Goal: Navigation & Orientation: Find specific page/section

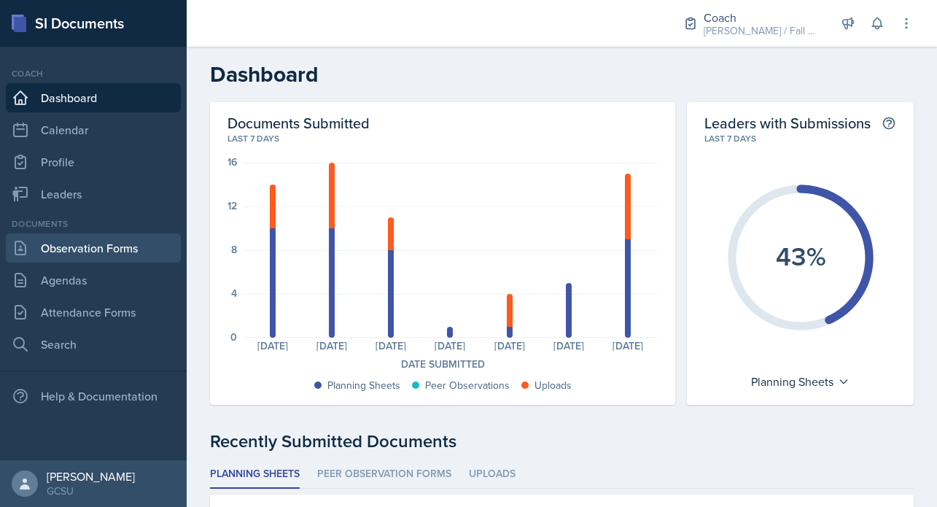
click at [133, 240] on link "Observation Forms" at bounding box center [93, 247] width 175 height 29
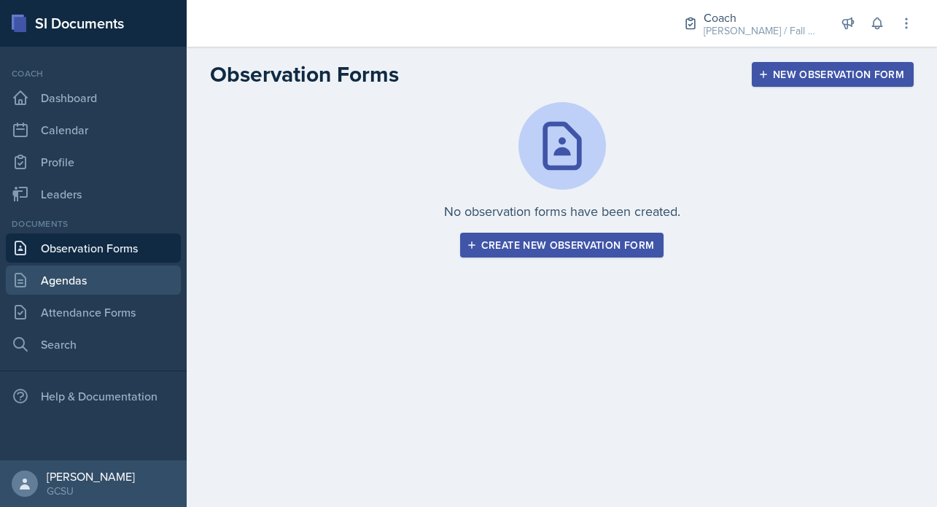
click at [128, 275] on link "Agendas" at bounding box center [93, 280] width 175 height 29
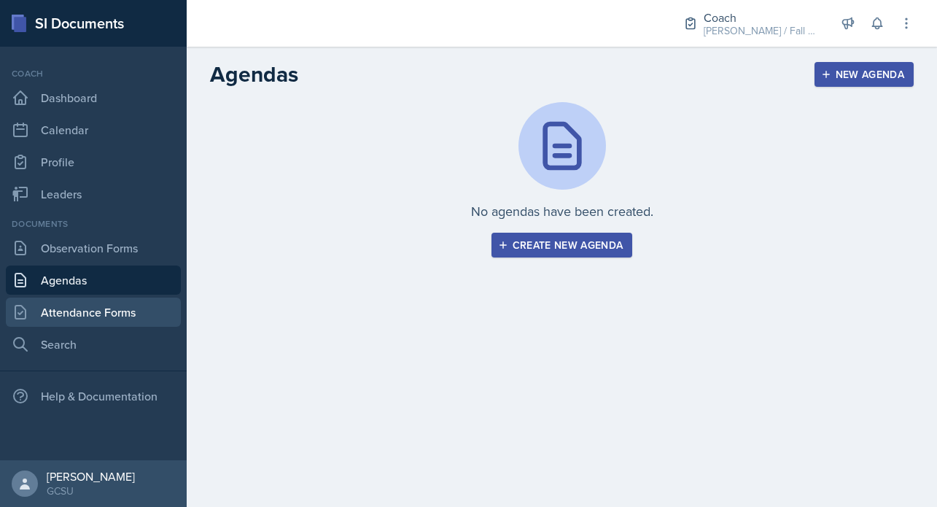
click at [135, 317] on link "Attendance Forms" at bounding box center [93, 312] width 175 height 29
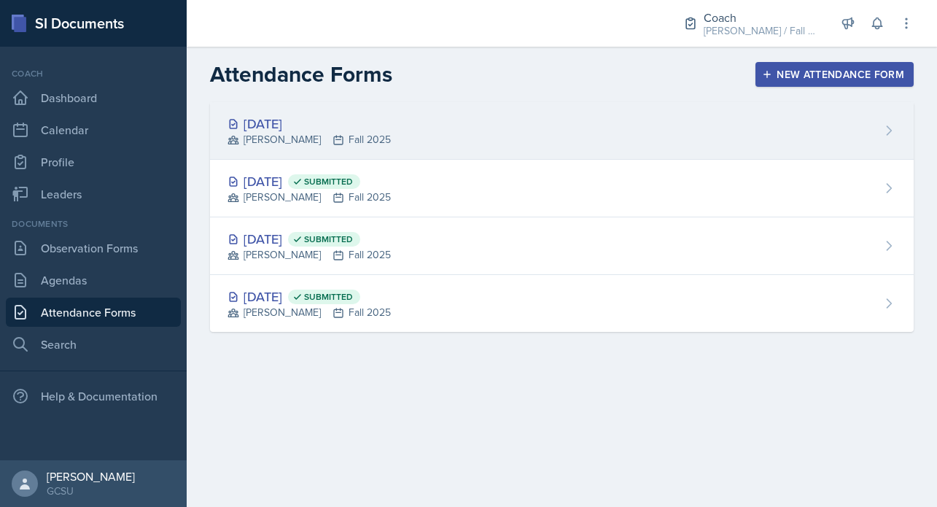
click at [359, 147] on div "[DATE] [PERSON_NAME] Fall 2025" at bounding box center [562, 131] width 704 height 58
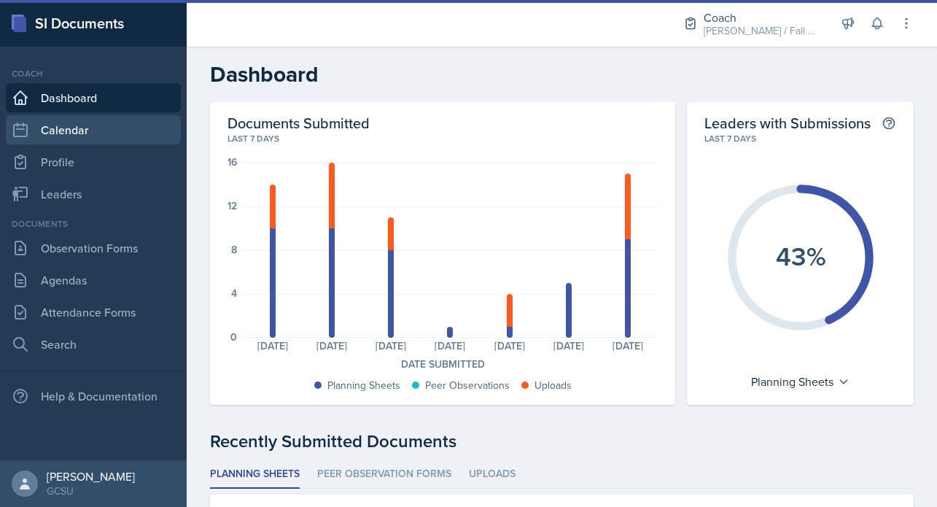
click at [68, 138] on link "Calendar" at bounding box center [93, 129] width 175 height 29
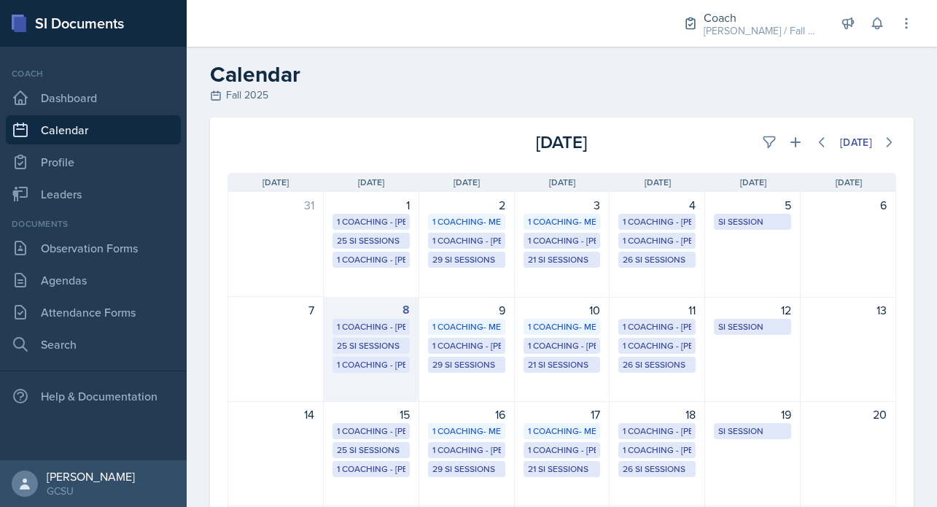
click at [375, 344] on div "25 SI Sessions" at bounding box center [371, 345] width 69 height 13
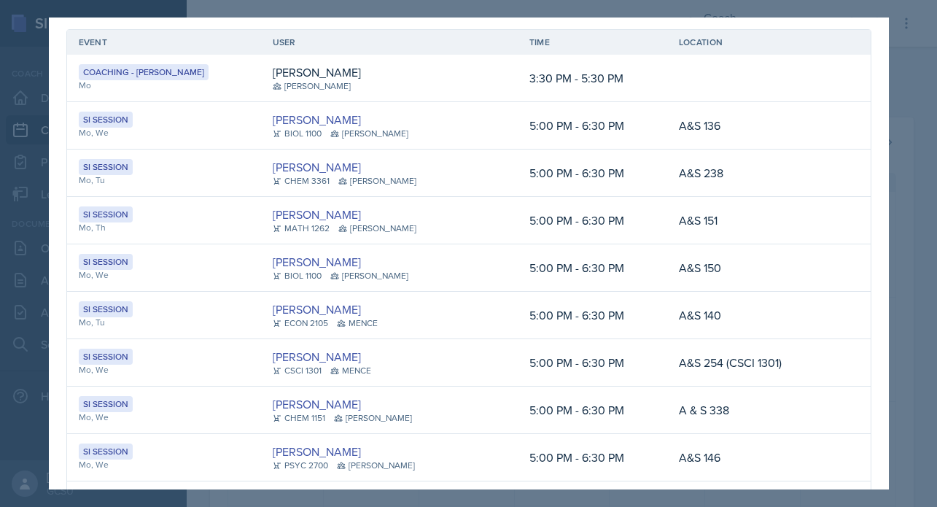
scroll to position [74, 0]
